Goal: Task Accomplishment & Management: Use online tool/utility

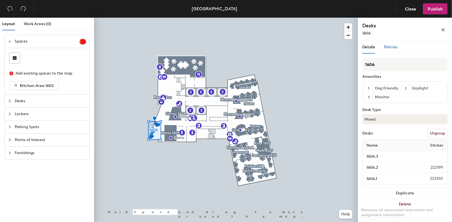
click at [387, 48] on span "Policies" at bounding box center [391, 47] width 14 height 5
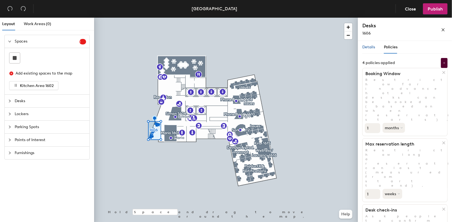
click at [370, 48] on span "Details" at bounding box center [368, 47] width 13 height 5
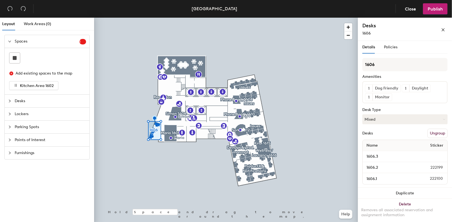
click at [406, 98] on div "1 Dog Friendly 1 Daylight 1 Monitor" at bounding box center [404, 92] width 85 height 22
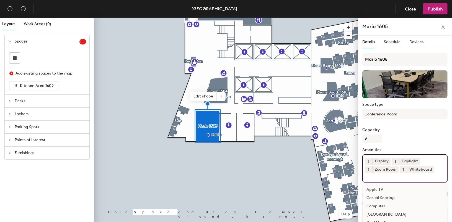
click at [388, 179] on input at bounding box center [390, 176] width 50 height 7
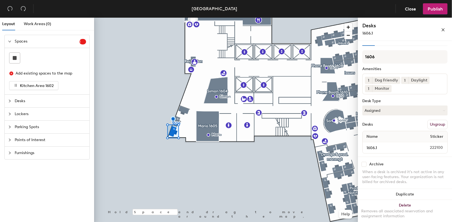
scroll to position [11, 0]
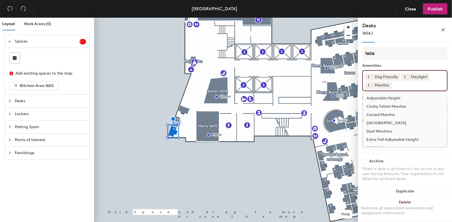
click at [397, 84] on input at bounding box center [417, 84] width 50 height 7
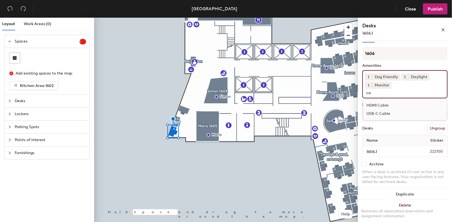
type input "ca"
click at [376, 110] on div "USB-C Cable" at bounding box center [405, 114] width 84 height 8
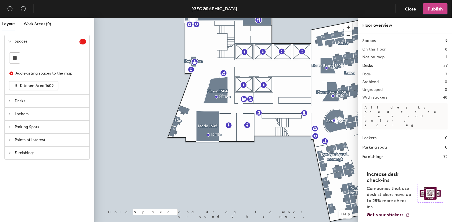
click at [439, 8] on span "Publish" at bounding box center [434, 8] width 15 height 5
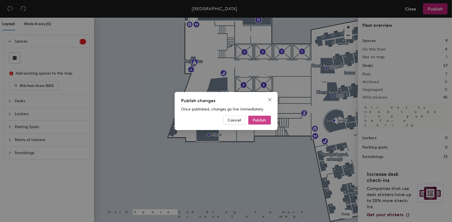
click at [264, 121] on span "Publish" at bounding box center [259, 120] width 13 height 5
